Goal: Information Seeking & Learning: Compare options

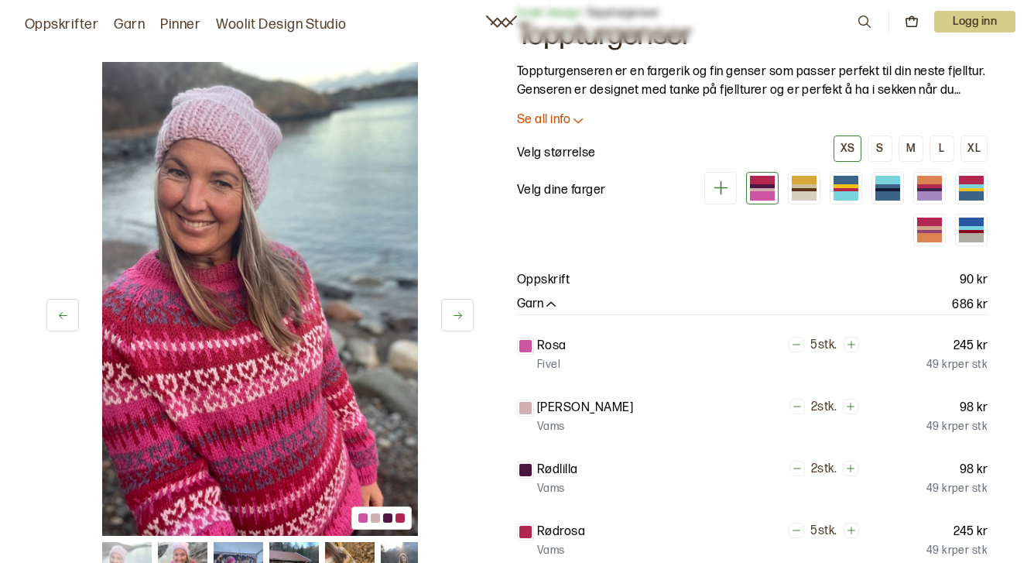
scroll to position [57, 0]
click at [838, 190] on div at bounding box center [846, 194] width 25 height 9
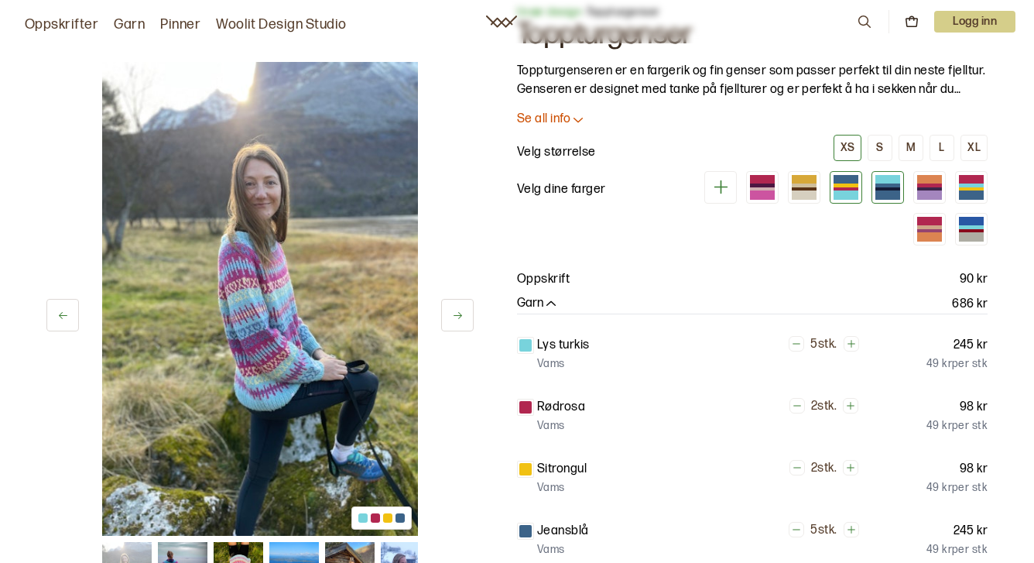
click at [888, 194] on div at bounding box center [887, 194] width 25 height 9
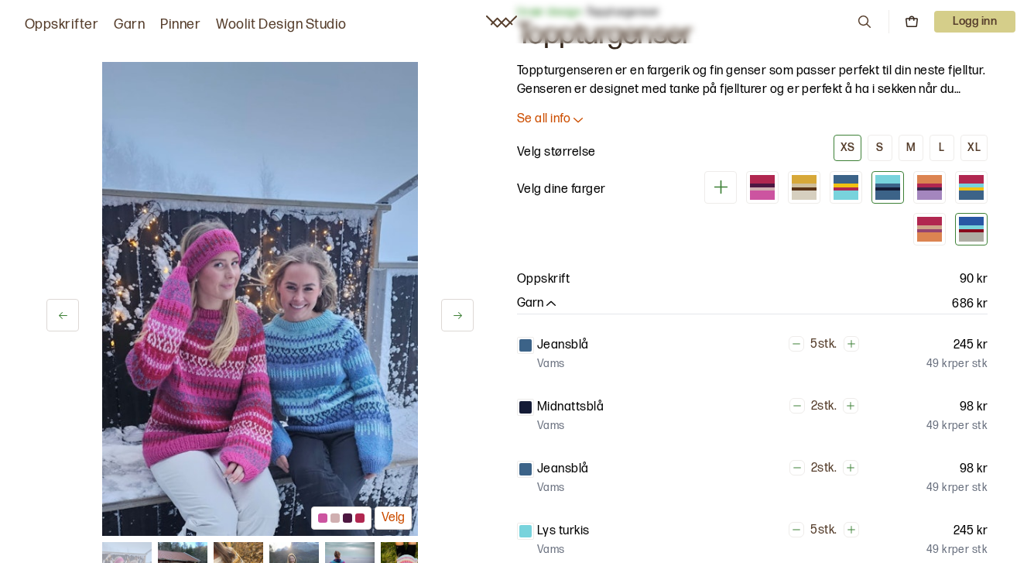
click at [974, 228] on div at bounding box center [971, 227] width 25 height 4
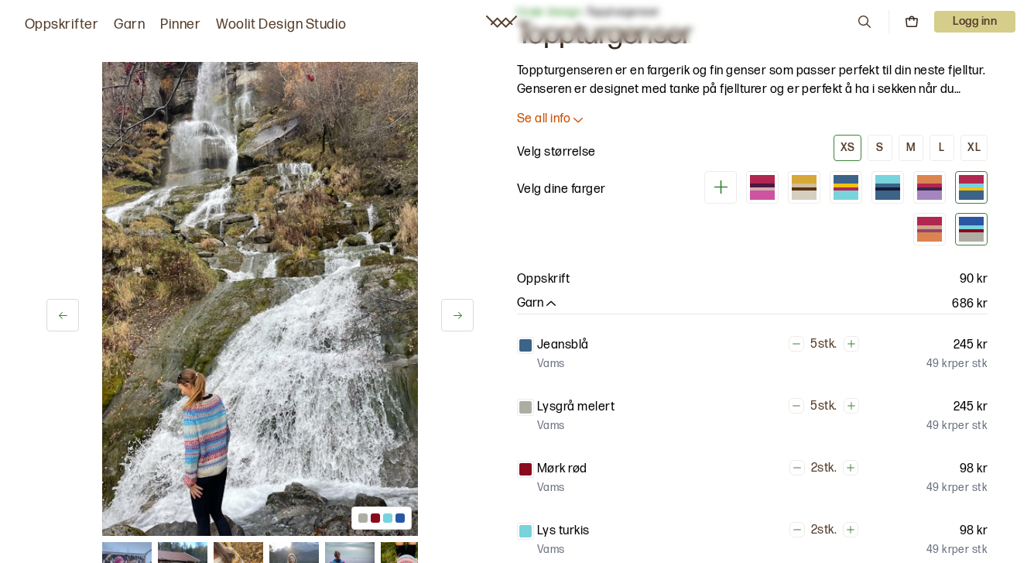
click at [968, 180] on div at bounding box center [971, 179] width 25 height 9
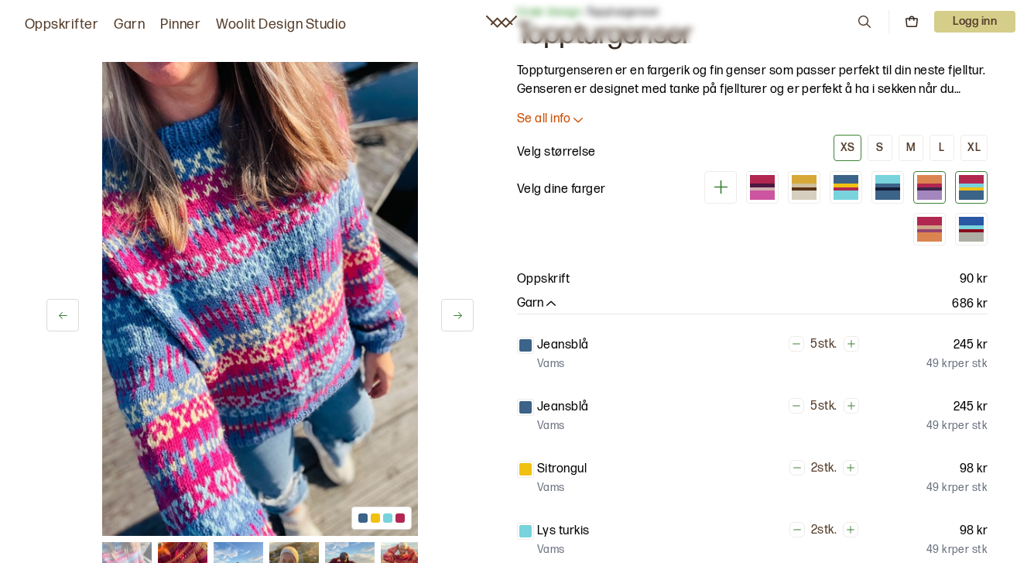
click at [931, 190] on div at bounding box center [929, 187] width 25 height 25
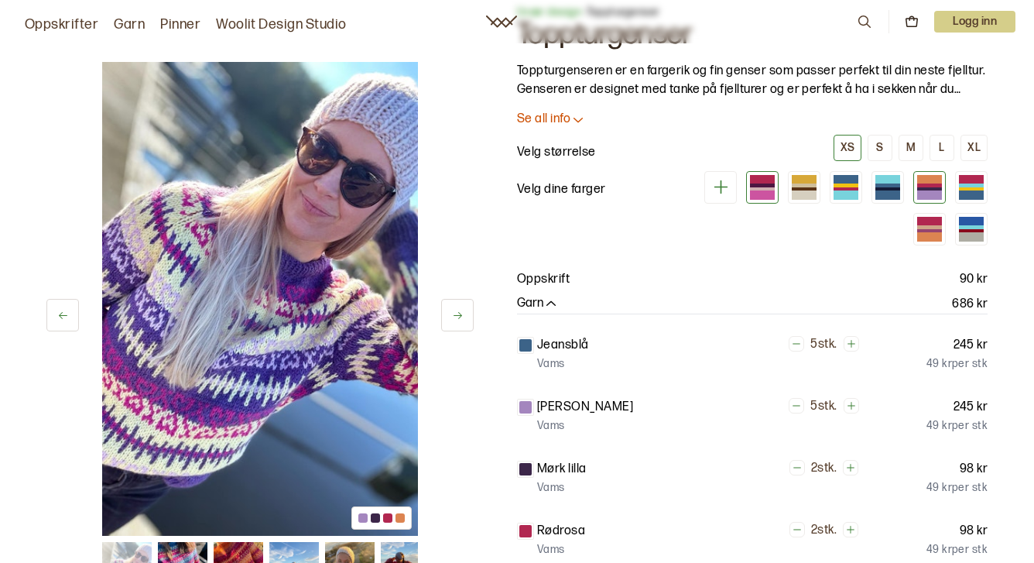
click at [751, 192] on div at bounding box center [762, 194] width 25 height 9
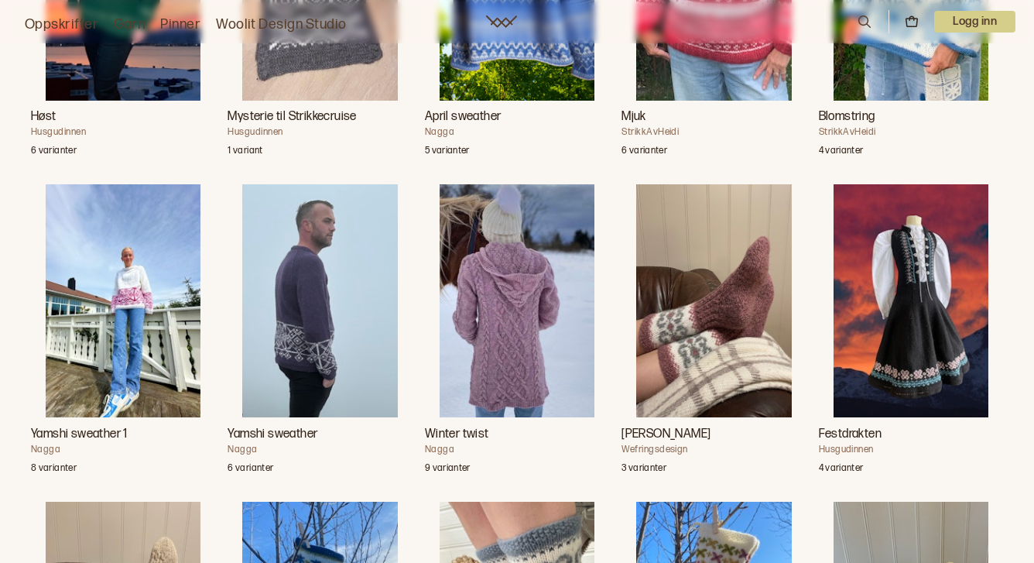
scroll to position [2993, 0]
